Goal: Task Accomplishment & Management: Manage account settings

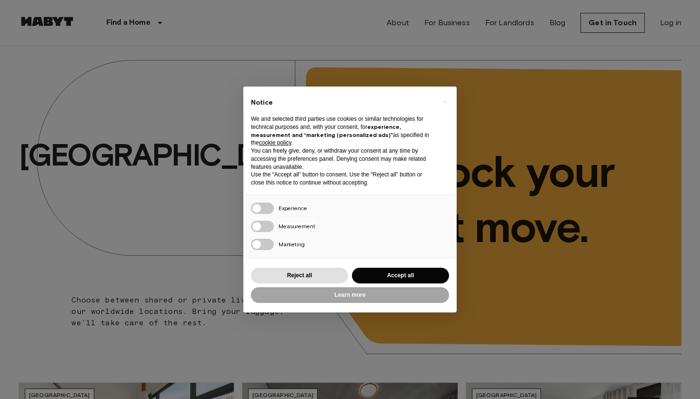
click at [419, 264] on div "× Notice We and selected third parties use cookies or similar technologies for …" at bounding box center [349, 200] width 213 height 226
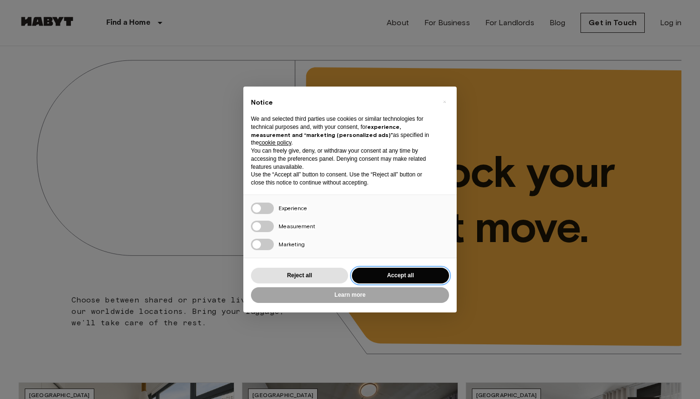
click at [418, 274] on button "Accept all" at bounding box center [400, 276] width 97 height 16
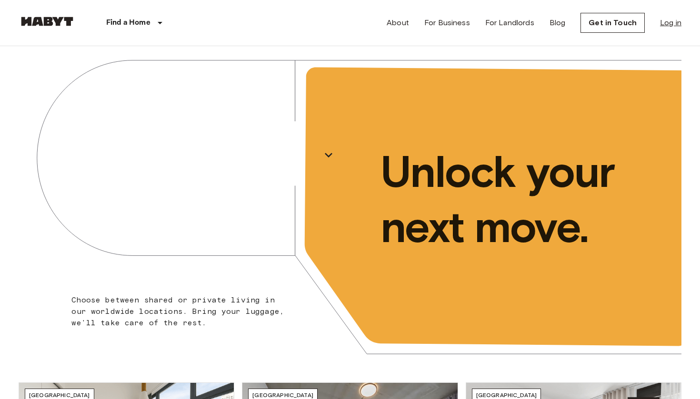
click at [668, 25] on link "Log in" at bounding box center [670, 22] width 21 height 11
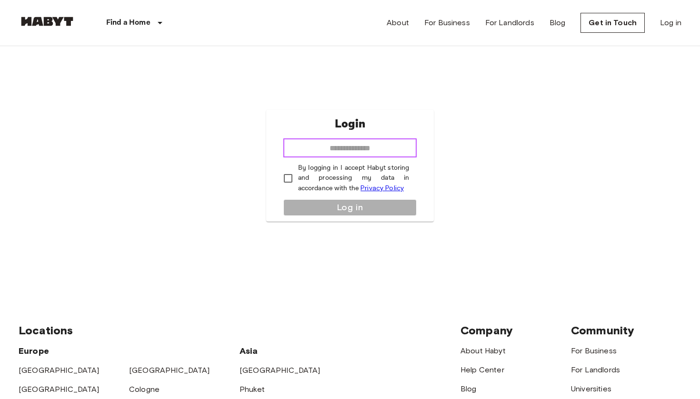
type input "**********"
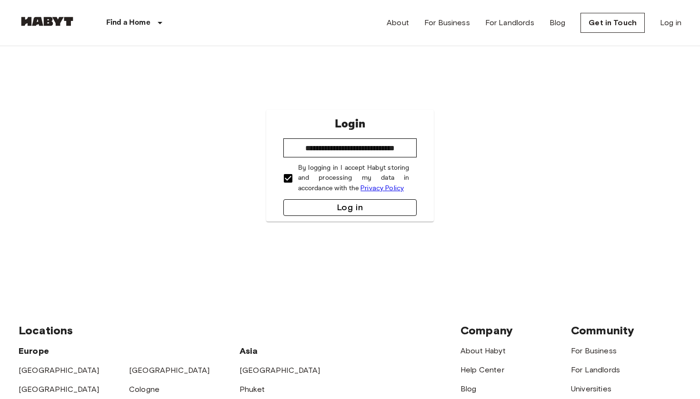
click at [295, 202] on button "Log in" at bounding box center [350, 207] width 134 height 17
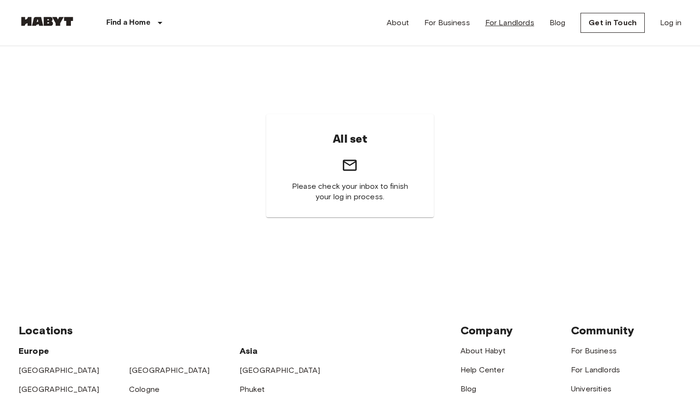
click at [499, 21] on link "For Landlords" at bounding box center [509, 22] width 49 height 11
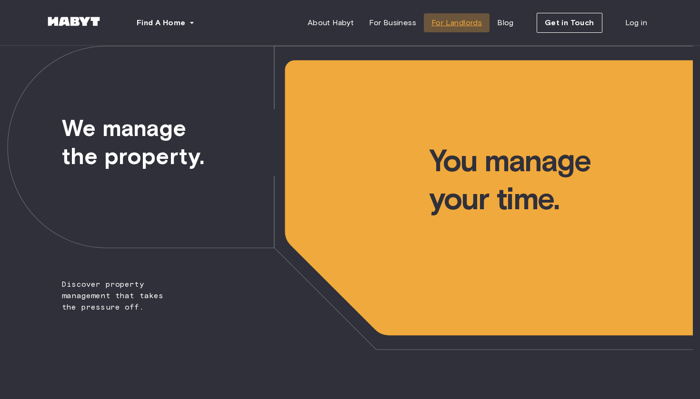
click at [439, 25] on span "For Landlords" at bounding box center [456, 22] width 50 height 11
click at [401, 21] on span "For Business" at bounding box center [392, 22] width 47 height 11
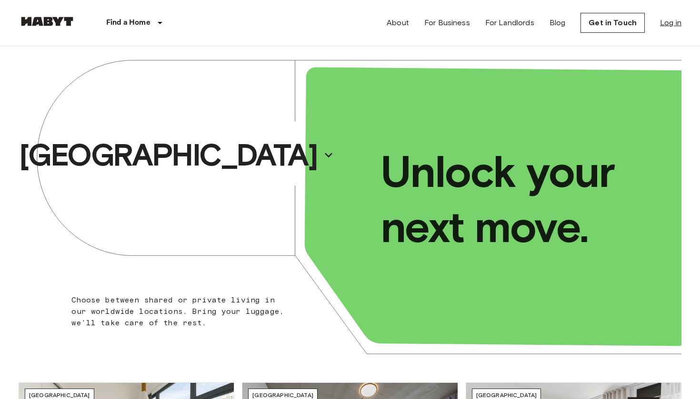
click at [670, 21] on link "Log in" at bounding box center [670, 22] width 21 height 11
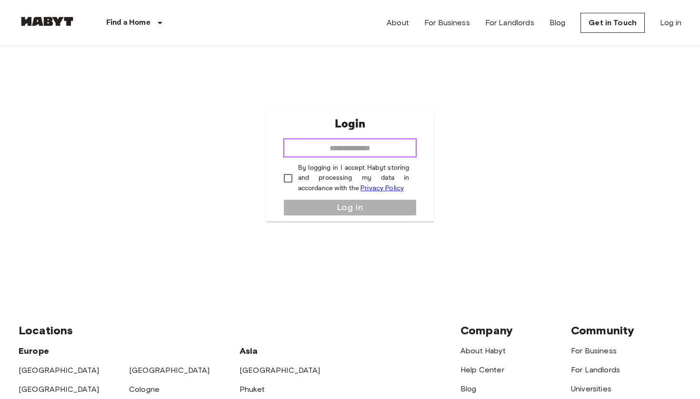
type input "**********"
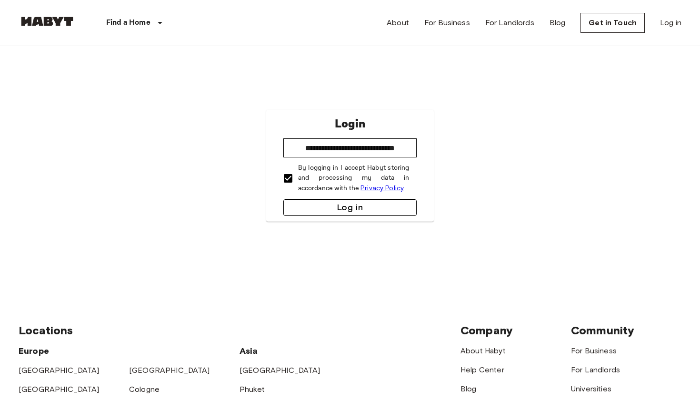
click at [325, 210] on button "Log in" at bounding box center [350, 207] width 134 height 17
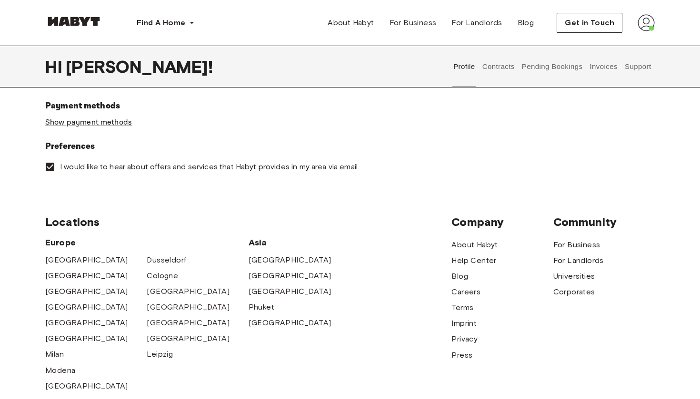
scroll to position [319, 0]
click at [512, 64] on button "Contracts" at bounding box center [498, 67] width 35 height 42
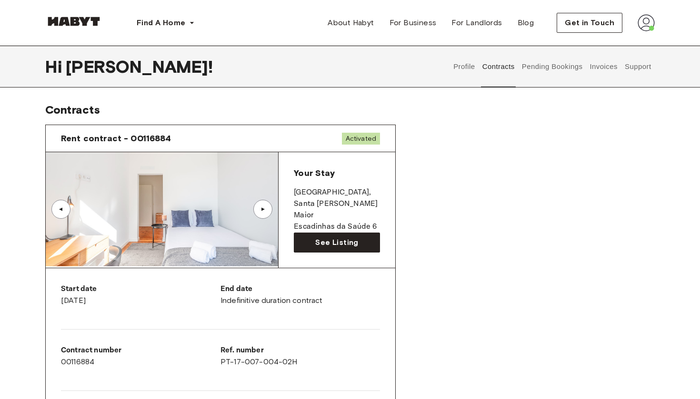
click at [545, 63] on button "Pending Bookings" at bounding box center [551, 67] width 63 height 42
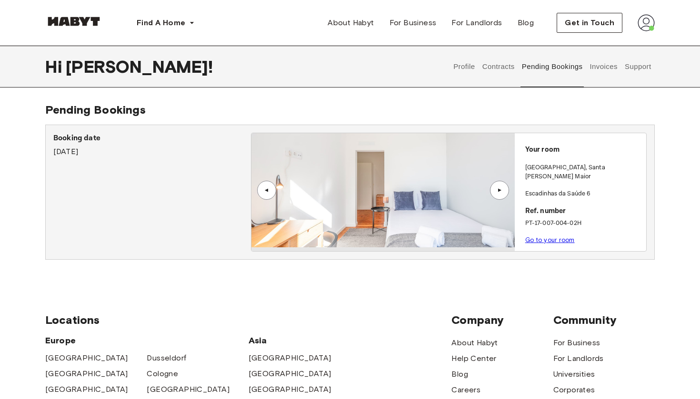
click at [600, 64] on button "Invoices" at bounding box center [603, 67] width 30 height 42
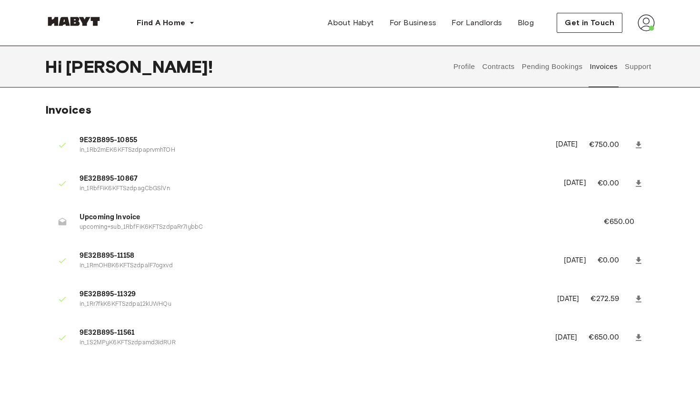
click at [630, 70] on button "Support" at bounding box center [637, 67] width 29 height 42
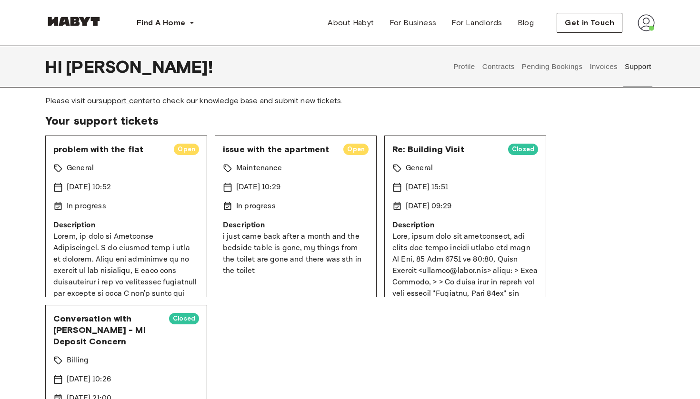
scroll to position [29, 0]
click at [189, 149] on span "Open" at bounding box center [186, 150] width 25 height 10
click at [177, 152] on span "Open" at bounding box center [186, 150] width 25 height 10
click at [130, 151] on span "problem with the flat" at bounding box center [109, 149] width 113 height 11
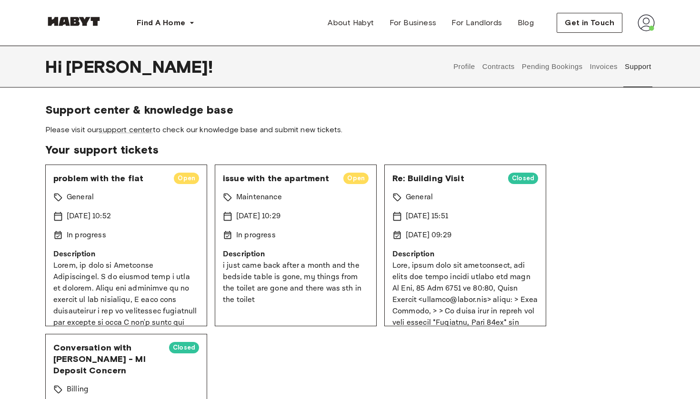
scroll to position [0, 0]
click at [142, 131] on link "support center" at bounding box center [126, 129] width 54 height 9
click at [143, 230] on div "In progress" at bounding box center [126, 235] width 146 height 11
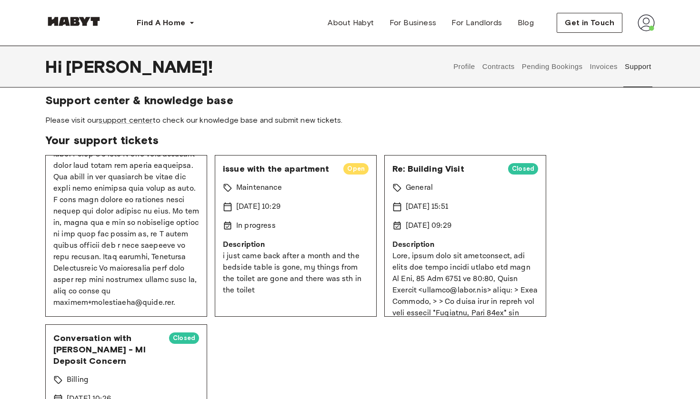
scroll to position [11, 0]
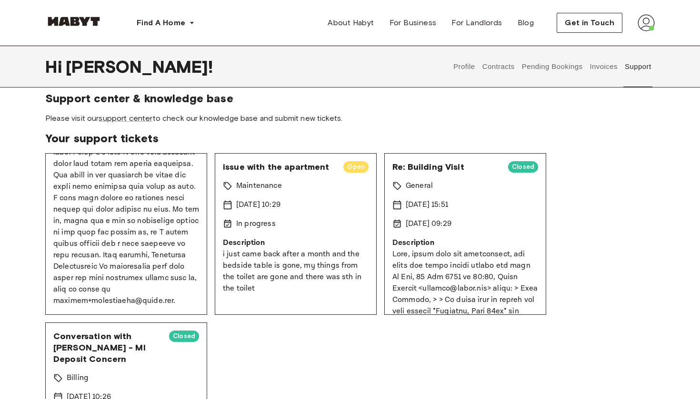
click at [154, 247] on p at bounding box center [126, 73] width 146 height 469
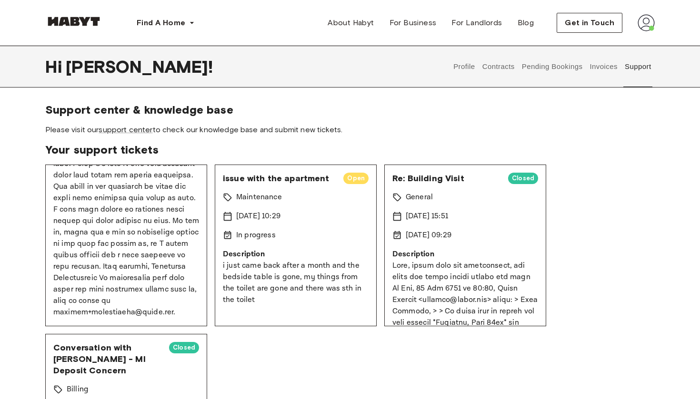
scroll to position [0, 0]
click at [103, 157] on span "Your support tickets" at bounding box center [349, 150] width 609 height 14
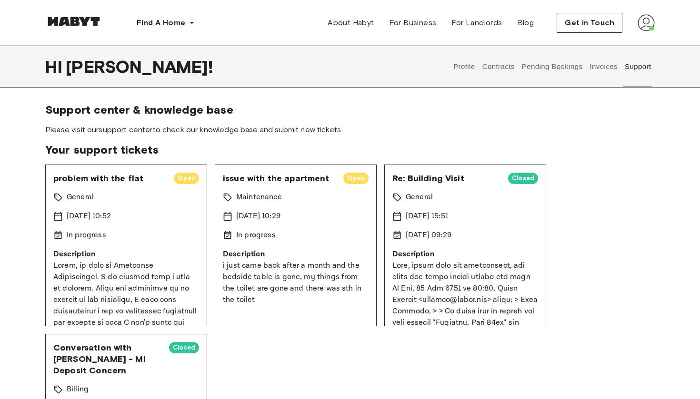
scroll to position [-1, 0]
click at [138, 171] on div "problem with the flat Open General 17 Sep 2025 10:52 In progress Description" at bounding box center [126, 246] width 162 height 162
click at [497, 65] on button "Contracts" at bounding box center [498, 67] width 35 height 42
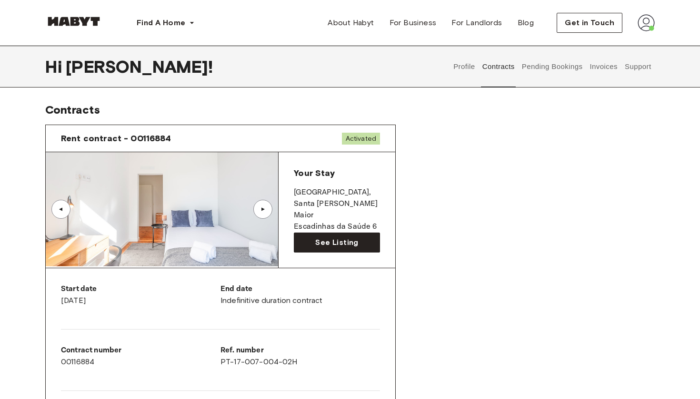
click at [471, 67] on button "Profile" at bounding box center [464, 67] width 24 height 42
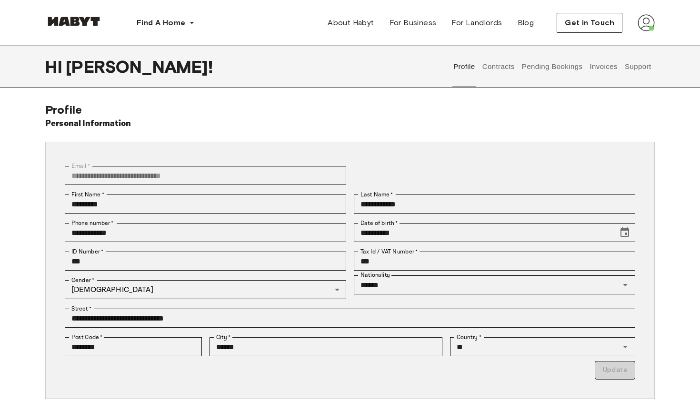
click at [647, 75] on button "Support" at bounding box center [637, 67] width 29 height 42
